Goal: Task Accomplishment & Management: Manage account settings

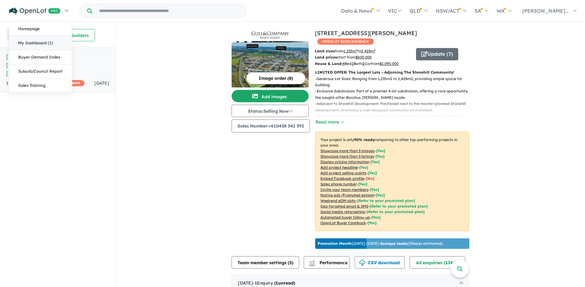
click at [44, 43] on link "My Dashboard (1)" at bounding box center [40, 43] width 63 height 14
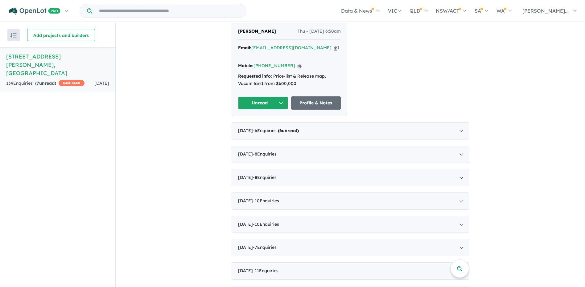
scroll to position [278, 0]
click at [287, 130] on span "- 6 Enquir ies ( 6 unread)" at bounding box center [276, 131] width 46 height 6
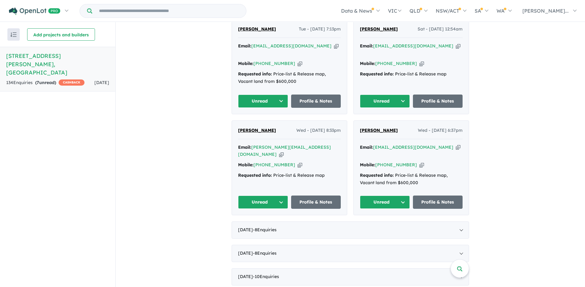
scroll to position [432, 0]
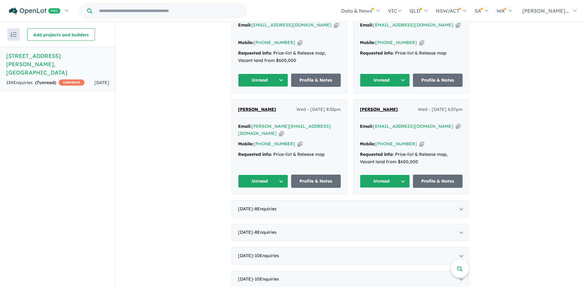
click at [280, 175] on button "Unread" at bounding box center [263, 181] width 50 height 13
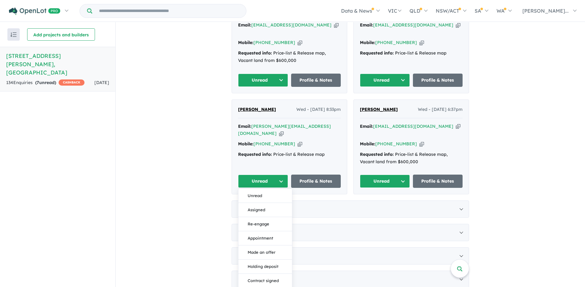
click at [280, 175] on button "Unread" at bounding box center [263, 181] width 50 height 13
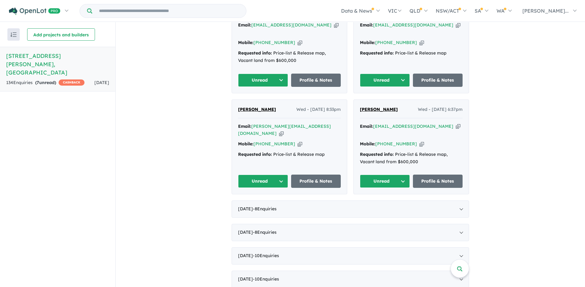
click at [244, 107] on span "[PERSON_NAME]" at bounding box center [257, 110] width 38 height 6
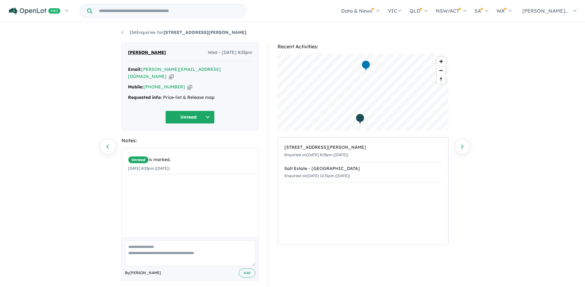
click at [207, 111] on button "Unread" at bounding box center [189, 117] width 49 height 13
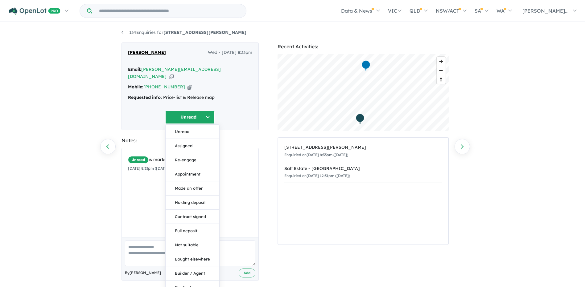
click at [185, 112] on button "Unread" at bounding box center [189, 117] width 49 height 13
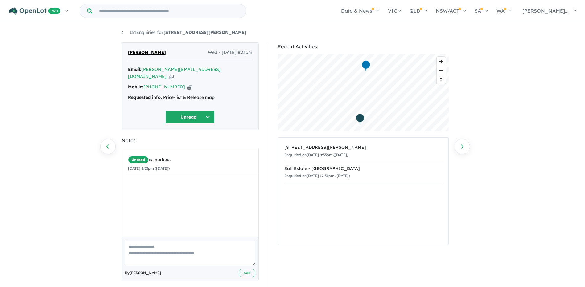
click at [207, 111] on button "Unread" at bounding box center [189, 117] width 49 height 13
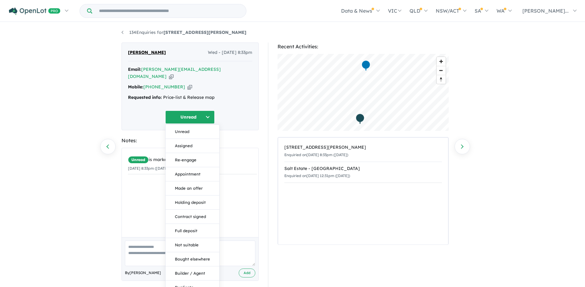
click at [137, 102] on div "Angela Schwarzenberg Wed - 13/08/2025, 8:33pm Email: angela_riga@hotmail.com Co…" at bounding box center [190, 87] width 137 height 88
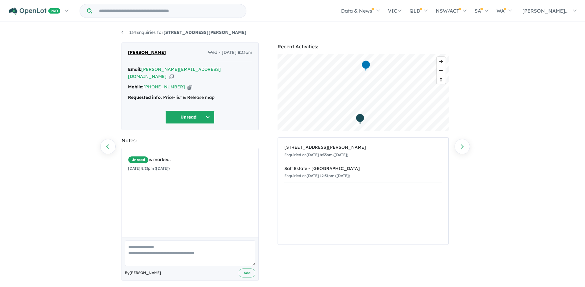
click at [121, 32] on div "134 Enquiries for 289 Werribee Vale Road - Bacchus Marsh Previous enquiry Next …" at bounding box center [293, 155] width 352 height 265
click at [122, 32] on link "134 Enquiries for 289 Werribee Vale Road - Bacchus Marsh" at bounding box center [184, 33] width 125 height 6
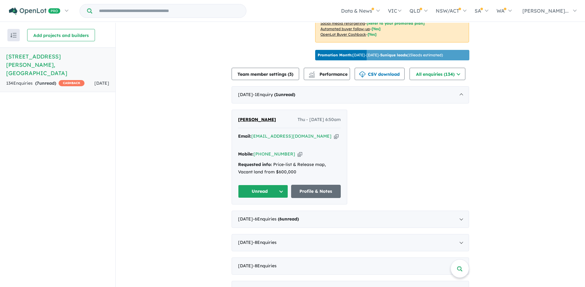
scroll to position [216, 0]
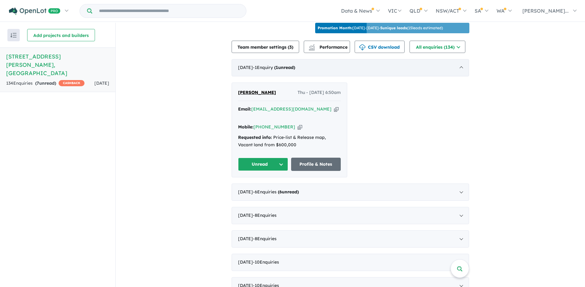
click at [295, 70] on strong "( 1 unread)" at bounding box center [284, 68] width 21 height 6
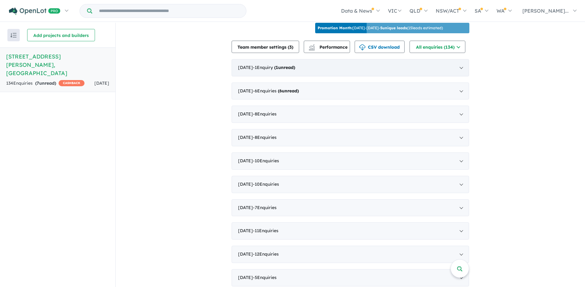
click at [460, 72] on div "September 2025 - 1 Enquir y ( 1 unread)" at bounding box center [351, 67] width 238 height 17
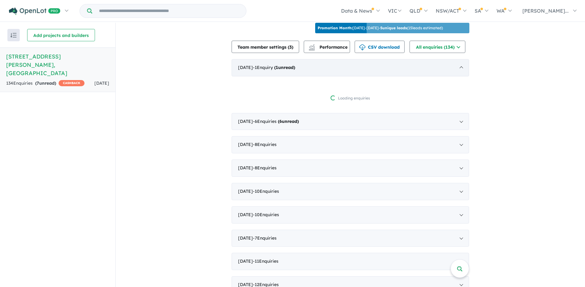
scroll to position [1, 0]
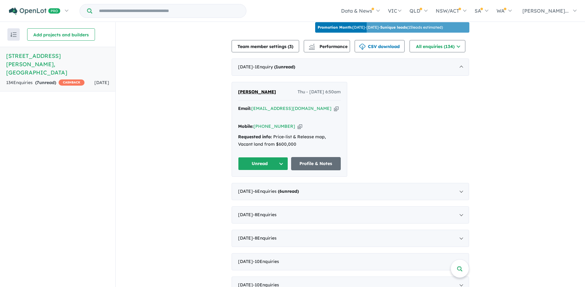
click at [263, 163] on button "Unread" at bounding box center [263, 163] width 50 height 13
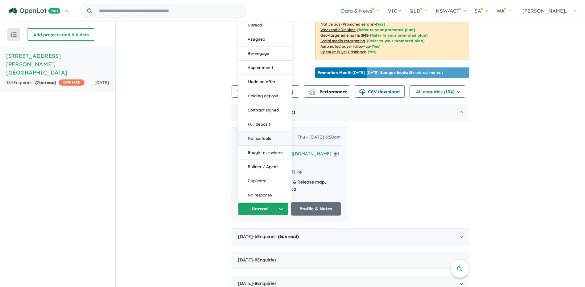
scroll to position [154, 0]
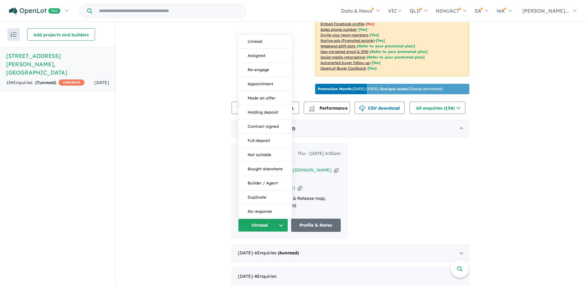
click at [382, 171] on div "Narinder Singh Thu - 04/09/2025, 6:50am Email: gsvtransport@gmail.com Copied! M…" at bounding box center [351, 191] width 238 height 95
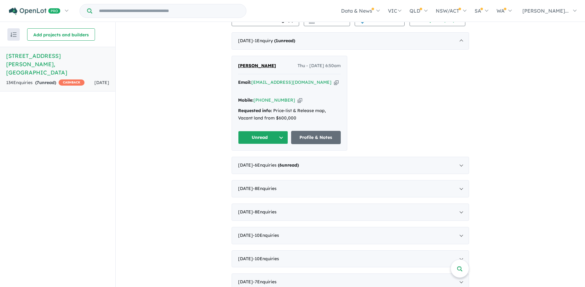
scroll to position [216, 0]
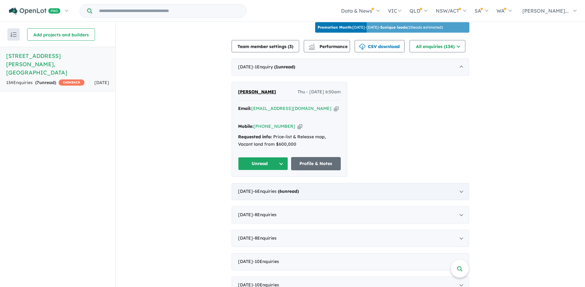
click at [459, 191] on div "August 2025 - 6 Enquir ies ( 6 unread)" at bounding box center [351, 191] width 238 height 17
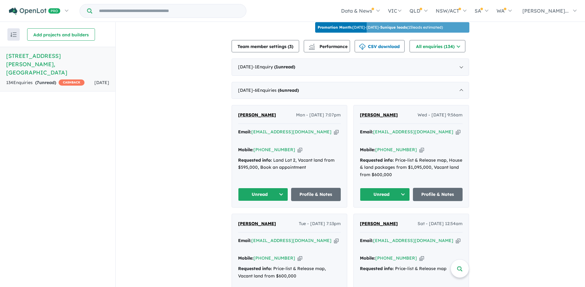
click at [250, 118] on span "Abid Mirza" at bounding box center [257, 115] width 38 height 6
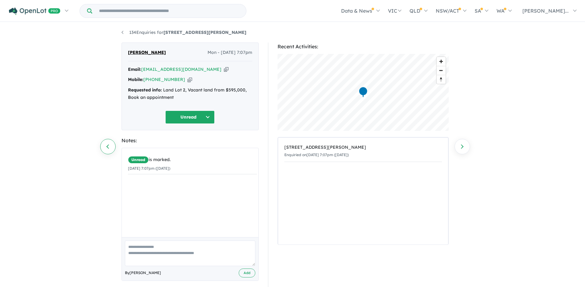
click at [110, 147] on link "Previous enquiry" at bounding box center [107, 146] width 15 height 15
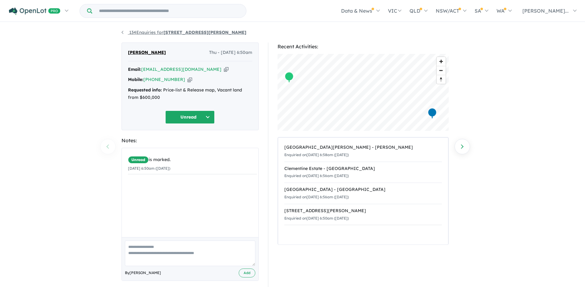
click at [122, 31] on link "134 Enquiries for 289 Werribee Vale Road - Bacchus Marsh" at bounding box center [184, 33] width 125 height 6
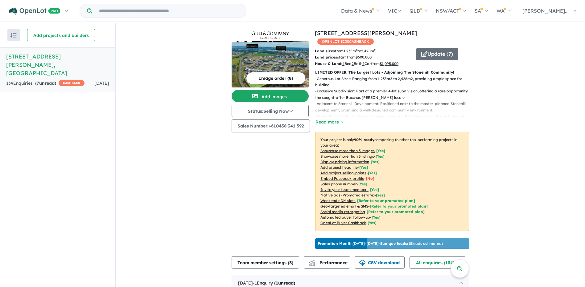
click at [52, 61] on h5 "289 Werribee Vale Road - Bacchus Marsh , VIC" at bounding box center [57, 64] width 103 height 25
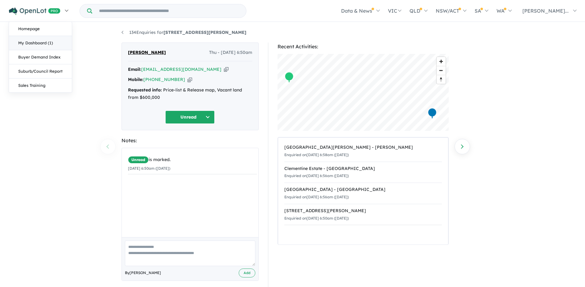
click at [36, 42] on link "My Dashboard (1)" at bounding box center [40, 43] width 63 height 14
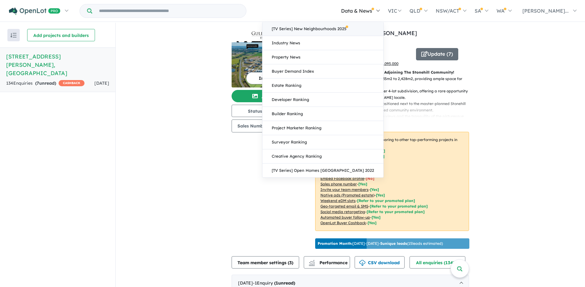
click at [362, 31] on link "[TV Series] New Neighbourhoods 2025" at bounding box center [322, 29] width 121 height 14
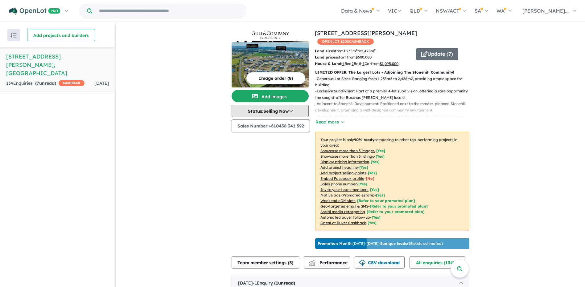
click at [288, 112] on button "Status: Selling Now" at bounding box center [270, 111] width 77 height 12
